Goal: Task Accomplishment & Management: Complete application form

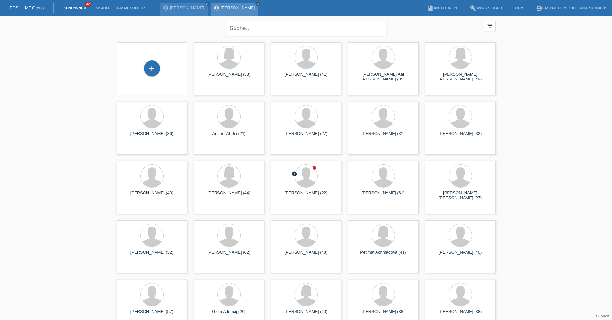
click at [256, 4] on icon "close" at bounding box center [257, 3] width 3 height 3
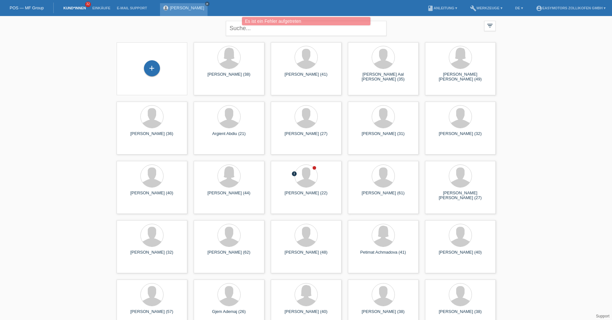
click at [205, 5] on icon "close" at bounding box center [206, 3] width 3 height 3
click at [14, 5] on div "POS — MF Group" at bounding box center [27, 8] width 54 height 11
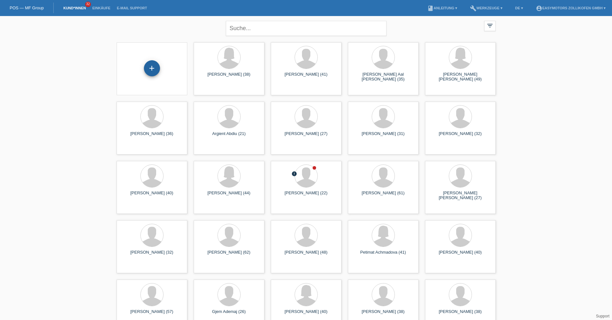
click at [151, 68] on div "+" at bounding box center [152, 68] width 16 height 16
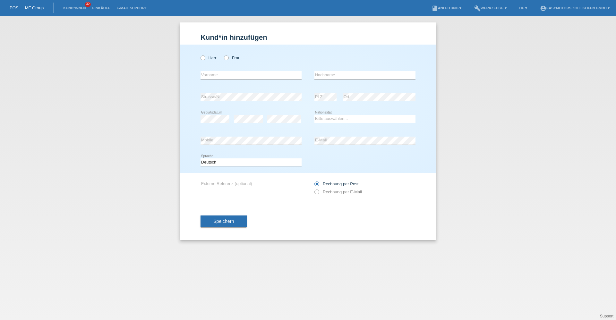
click at [217, 57] on div "Herr Frau" at bounding box center [251, 57] width 101 height 13
click at [215, 60] on label "Herr" at bounding box center [209, 58] width 16 height 5
click at [205, 60] on input "Herr" at bounding box center [203, 58] width 4 height 4
radio input "true"
click at [219, 74] on input "text" at bounding box center [251, 75] width 101 height 8
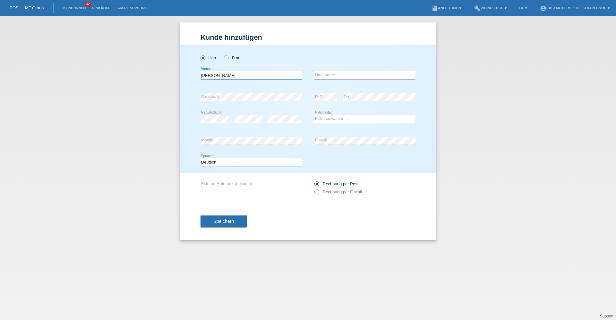
type input "[PERSON_NAME]"
type input "Alshikh"
click at [337, 116] on select "Bitte auswählen... Schweiz Deutschland Liechtenstein Österreich ------------ Af…" at bounding box center [365, 119] width 101 height 8
select select "SY"
click at [315, 115] on select "Bitte auswählen... Schweiz Deutschland Liechtenstein Österreich ------------ Af…" at bounding box center [365, 119] width 101 height 8
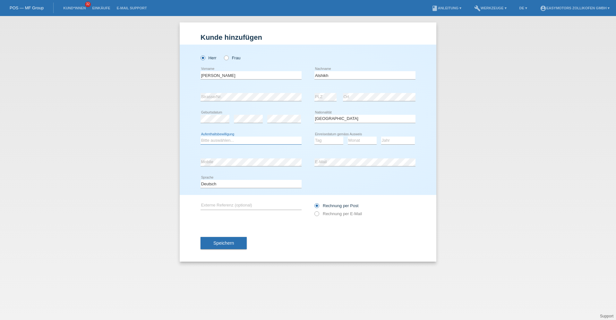
click at [251, 142] on select "Bitte auswählen... C B B - Flüchtlingsstatus Andere" at bounding box center [251, 141] width 101 height 8
select select "B"
click at [201, 137] on select "Bitte auswählen... C B B - Flüchtlingsstatus Andere" at bounding box center [251, 141] width 101 height 8
click at [330, 142] on select "Tag 01 02 03 04 05 06 07 08 09 10 11" at bounding box center [329, 141] width 29 height 8
select select "27"
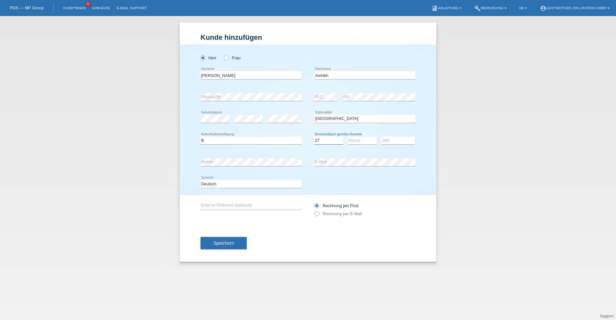
click at [315, 137] on select "Tag 01 02 03 04 05 06 07 08 09 10 11" at bounding box center [329, 141] width 29 height 8
click at [364, 142] on select "Monat 01 02 03 04 05 06 07 08 09 10 11" at bounding box center [362, 141] width 29 height 8
select select "04"
click at [348, 137] on select "Monat 01 02 03 04 05 06 07 08 09 10 11" at bounding box center [362, 141] width 29 height 8
click at [391, 140] on select "Jahr 2025 2024 2023 2022 2021 2020 2019 2018 2017 2016 2015 2014 2013 2012 2011…" at bounding box center [398, 141] width 34 height 8
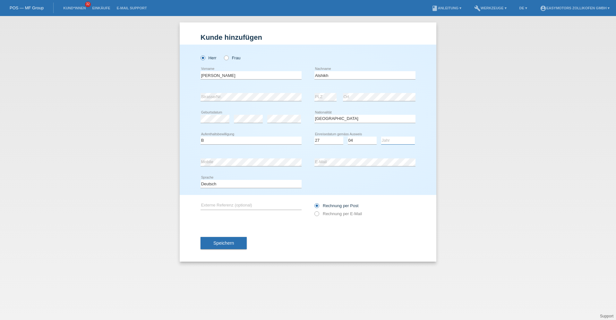
select select "2017"
click at [381, 137] on select "Jahr 2025 2024 2023 2022 2021 2020 2019 2018 2017 2016 2015 2014 2013 2012 2011…" at bounding box center [398, 141] width 34 height 8
click at [272, 93] on div "error Strasse/Nr." at bounding box center [251, 97] width 101 height 22
click at [486, 177] on div "Kund*in hinzufügen Kunde hinzufügen Kundin hinzufügen Herr Frau Nour Eddin erro…" at bounding box center [308, 168] width 616 height 304
click at [225, 247] on button "Speichern" at bounding box center [224, 243] width 46 height 12
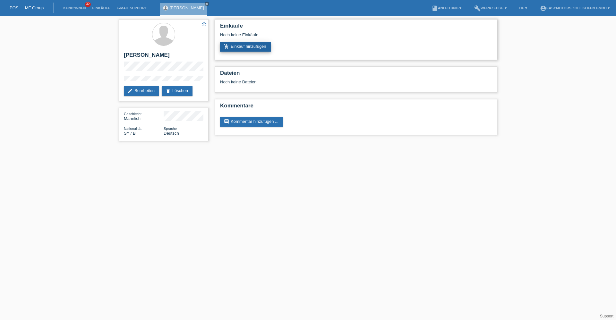
click at [253, 49] on link "add_shopping_cart Einkauf hinzufügen" at bounding box center [245, 47] width 51 height 10
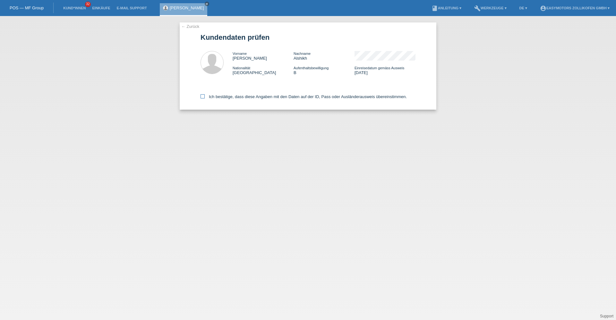
click at [220, 97] on label "Ich bestätige, dass diese Angaben mit den Daten auf der ID, Pass oder Ausländer…" at bounding box center [304, 96] width 206 height 5
click at [205, 97] on input "Ich bestätige, dass diese Angaben mit den Daten auf der ID, Pass oder Ausländer…" at bounding box center [203, 96] width 4 height 4
checkbox input "true"
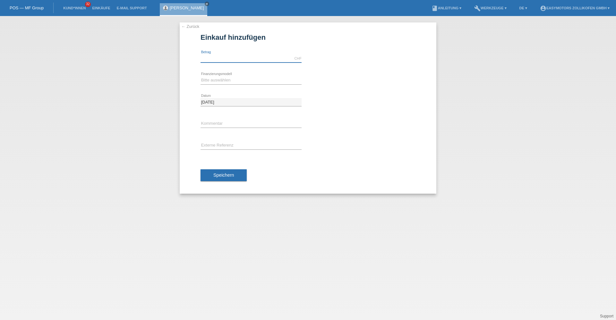
click at [226, 59] on input "text" at bounding box center [251, 59] width 101 height 8
type input "4490.00"
click at [238, 80] on select "Bitte auswählen Fixe Raten Kauf auf Rechnung mit Teilzahlungsoption" at bounding box center [251, 80] width 101 height 8
select select "67"
click at [201, 76] on select "Bitte auswählen Fixe Raten Kauf auf Rechnung mit Teilzahlungsoption" at bounding box center [251, 80] width 101 height 8
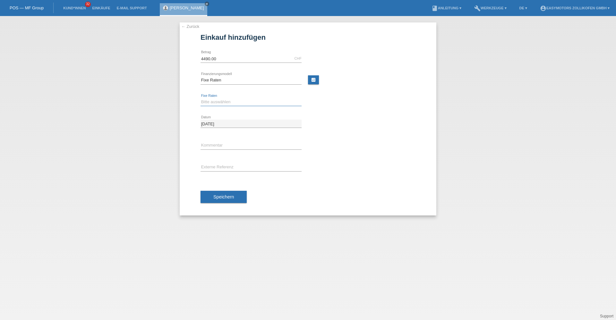
click at [238, 101] on select "Bitte auswählen 12 Raten 24 Raten 36 Raten 48 Raten" at bounding box center [251, 102] width 101 height 8
select select "136"
click at [201, 98] on select "Bitte auswählen 12 Raten 24 Raten 36 Raten 48 Raten" at bounding box center [251, 102] width 101 height 8
drag, startPoint x: 230, startPoint y: 200, endPoint x: 314, endPoint y: 179, distance: 87.4
click at [239, 197] on button "Speichern" at bounding box center [224, 197] width 46 height 12
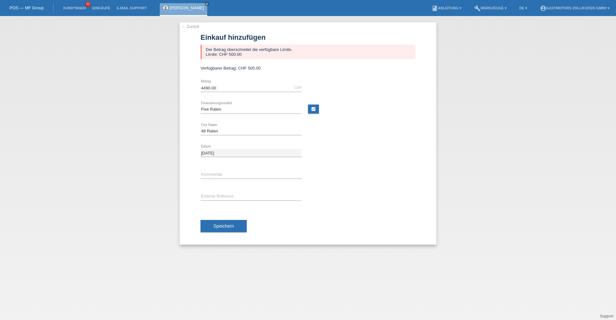
click at [186, 29] on link "← Zurück" at bounding box center [190, 26] width 18 height 5
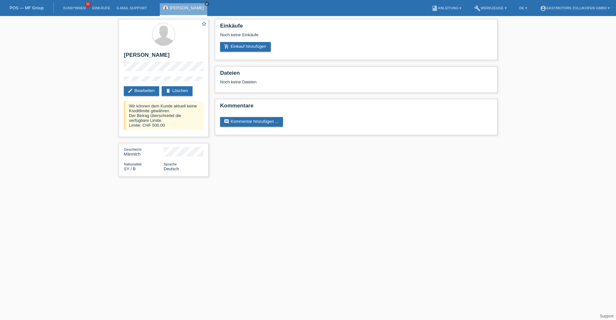
click at [208, 5] on icon "close" at bounding box center [206, 3] width 3 height 3
click at [100, 5] on li "Einkäufe" at bounding box center [101, 8] width 24 height 16
click at [100, 8] on link "Einkäufe" at bounding box center [101, 8] width 24 height 4
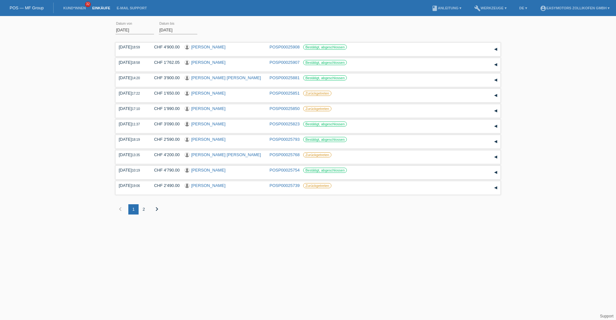
click at [143, 209] on div "2" at bounding box center [144, 210] width 10 height 10
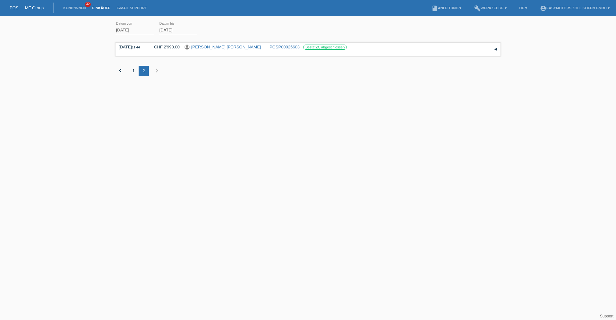
click at [132, 71] on div "1" at bounding box center [133, 71] width 10 height 10
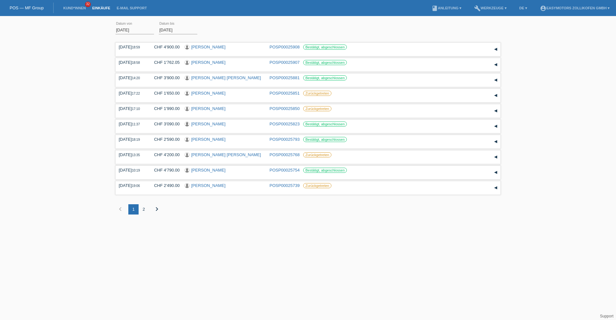
click at [38, 9] on link "POS — MF Group" at bounding box center [27, 7] width 34 height 5
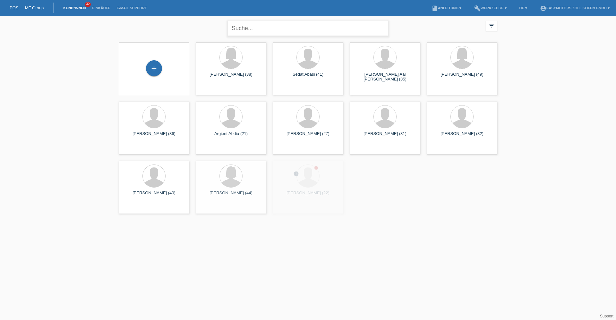
click at [269, 25] on input "text" at bounding box center [308, 28] width 161 height 15
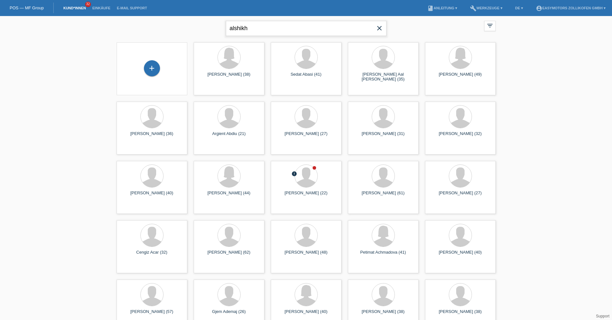
type input "alshikh"
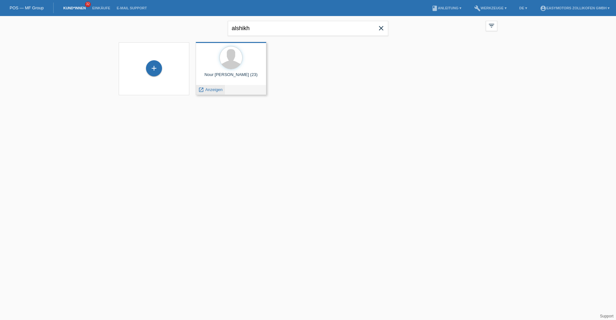
click at [212, 88] on span "Anzeigen" at bounding box center [213, 89] width 17 height 5
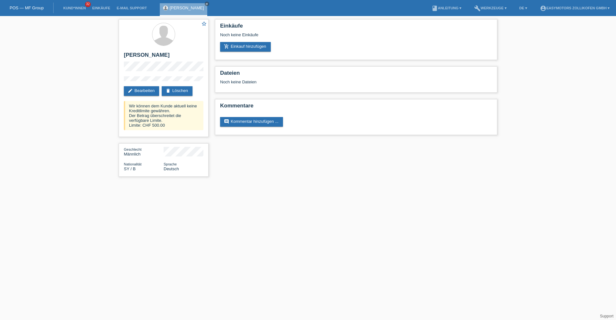
click at [41, 7] on link "POS — MF Group" at bounding box center [27, 7] width 34 height 5
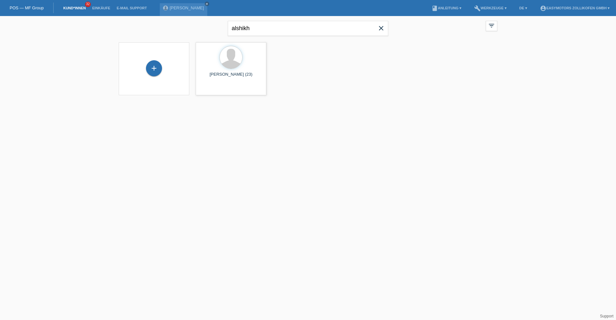
click at [383, 30] on icon "close" at bounding box center [382, 28] width 8 height 8
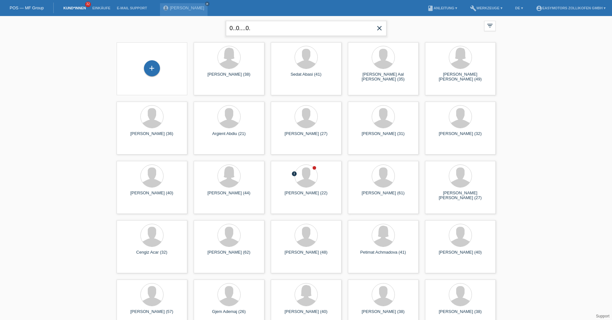
type input "0..0....0."
